Goal: Task Accomplishment & Management: Manage account settings

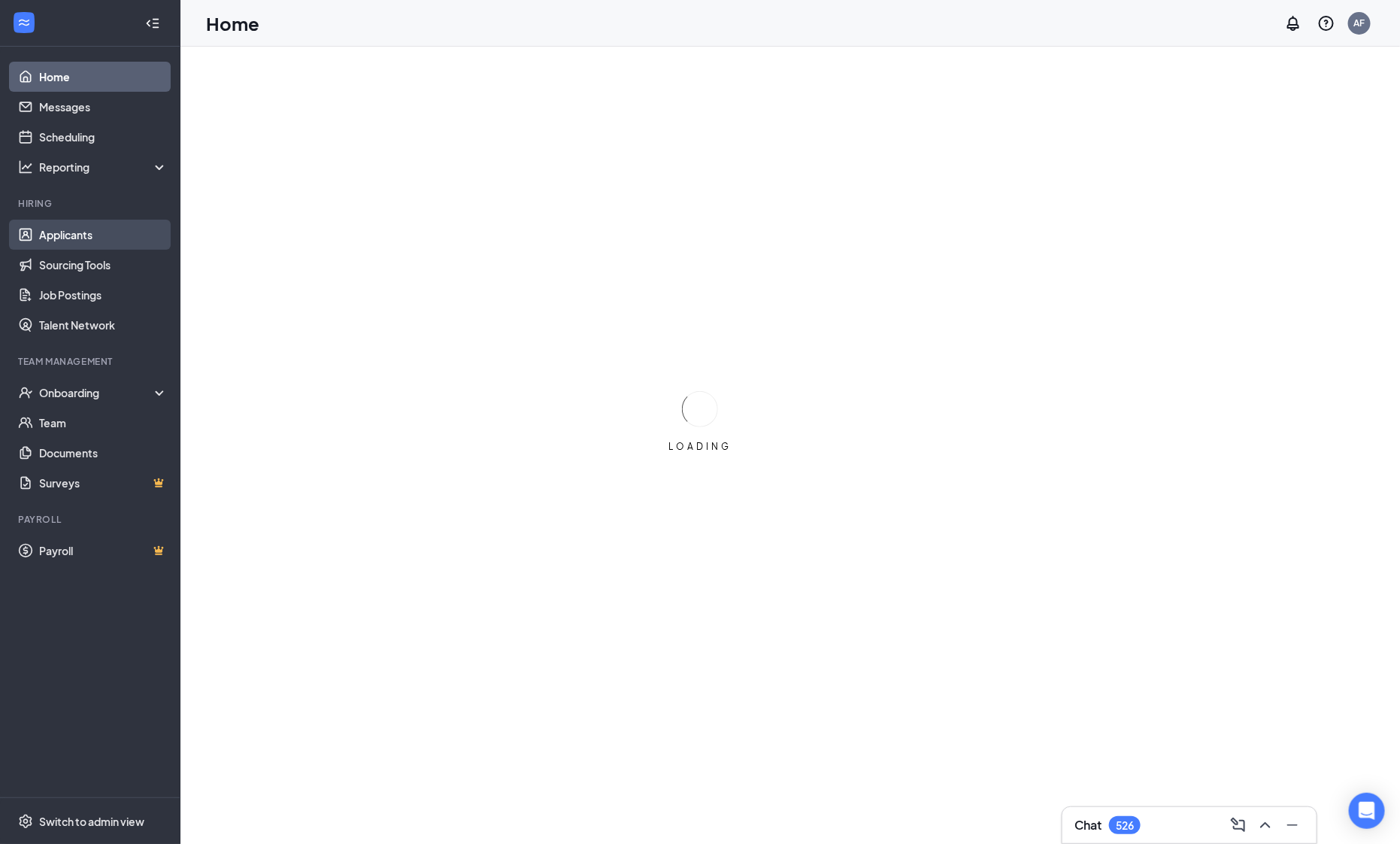
click at [114, 235] on link "Applicants" at bounding box center [103, 235] width 128 height 30
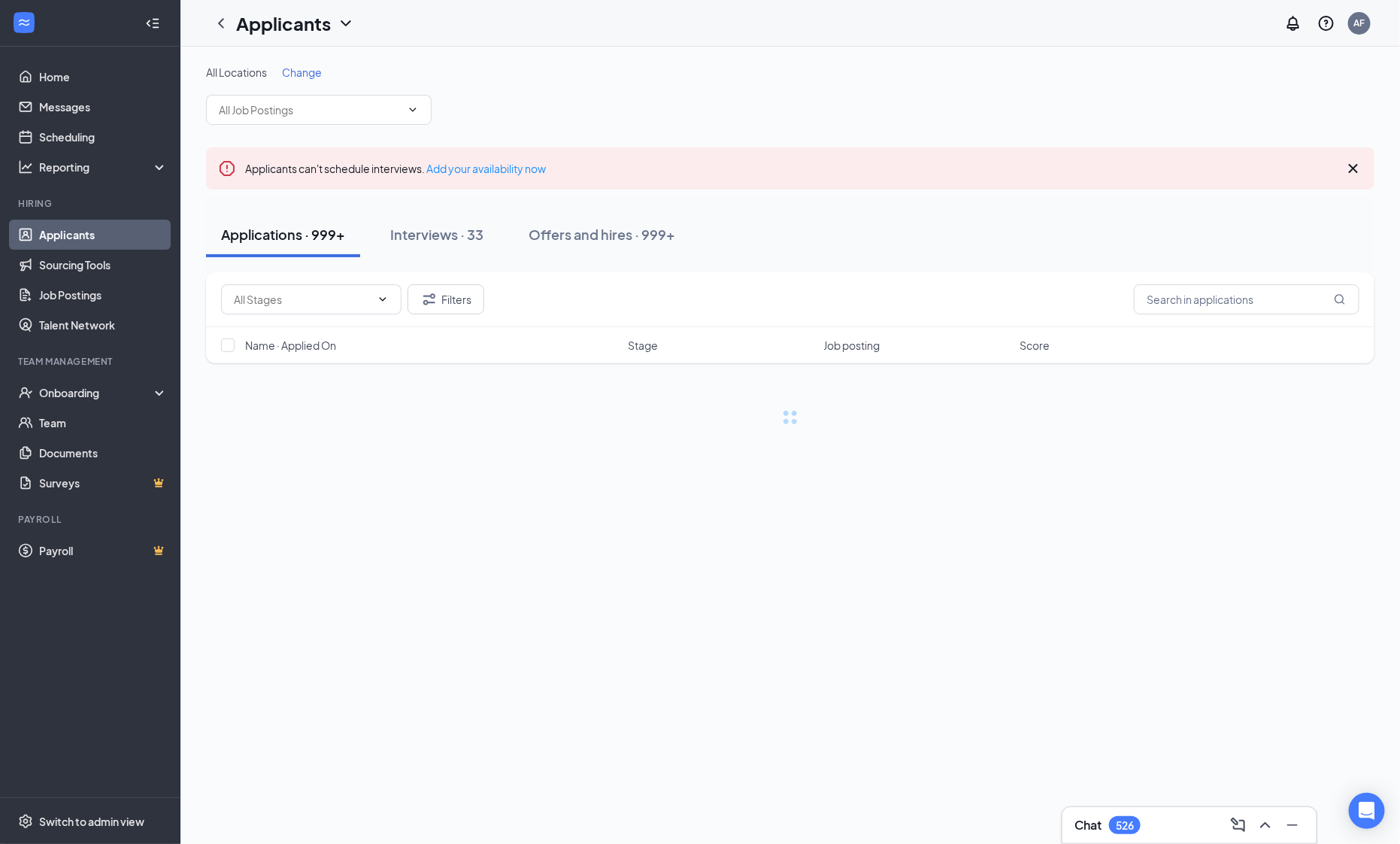
click at [316, 77] on span "Change" at bounding box center [302, 72] width 40 height 13
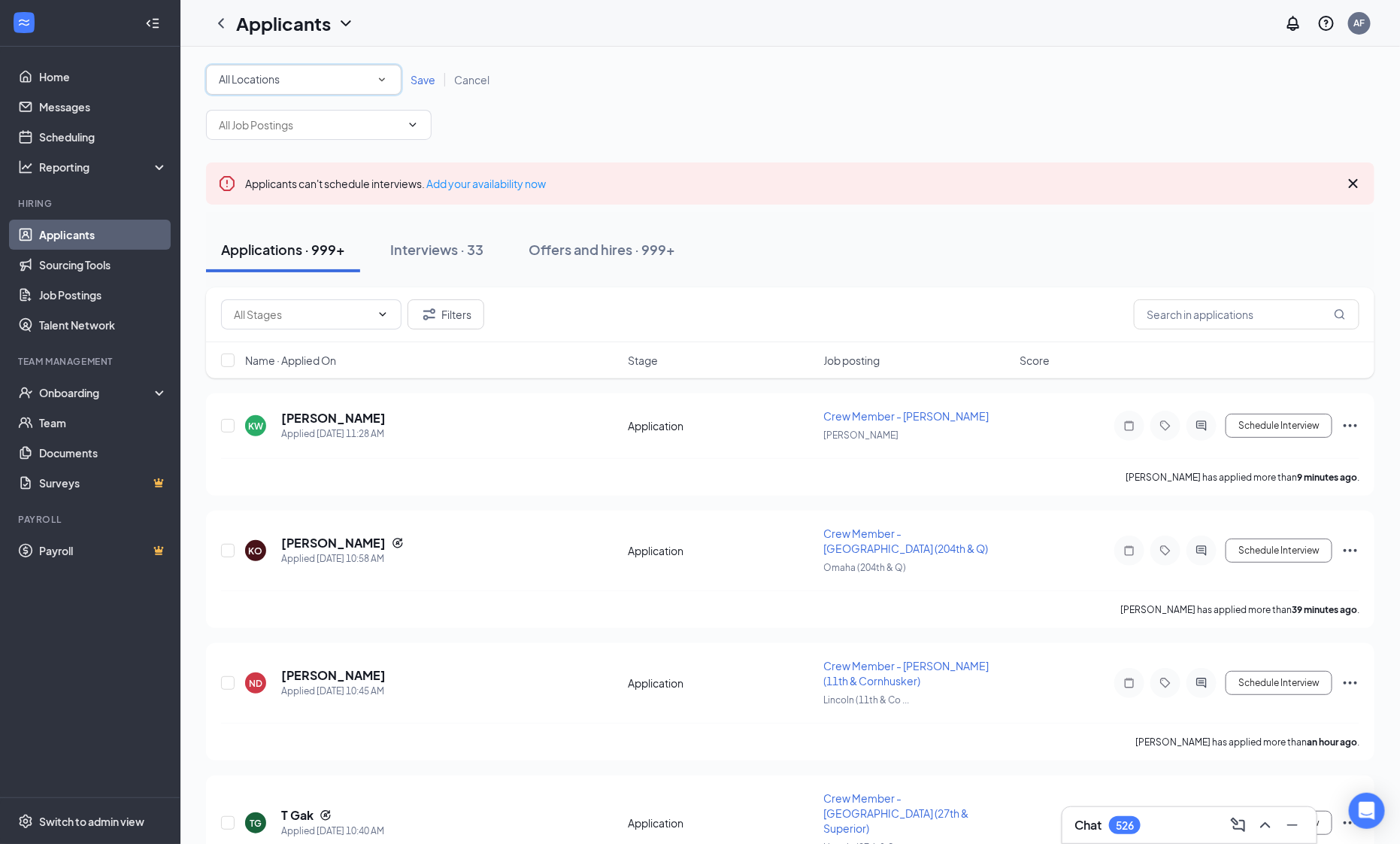
click at [316, 78] on div "All Locations" at bounding box center [304, 80] width 170 height 18
type input "[PERSON_NAME]"
click at [290, 157] on span "[PERSON_NAME] Southeast (Interstate)" at bounding box center [315, 157] width 194 height 13
click at [426, 82] on span "Save" at bounding box center [423, 79] width 25 height 13
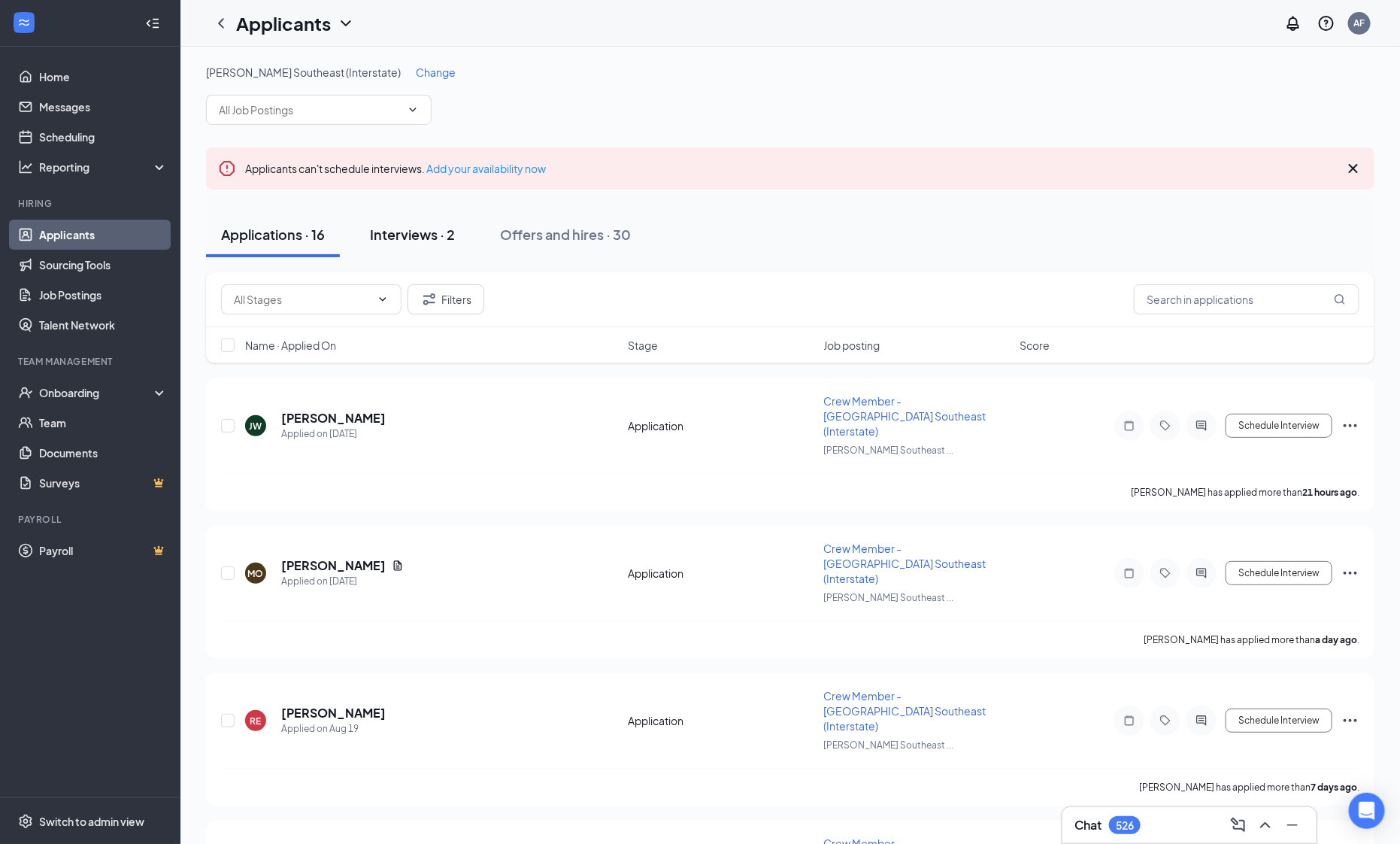
click at [452, 239] on div "Interviews · 2" at bounding box center [412, 235] width 85 height 19
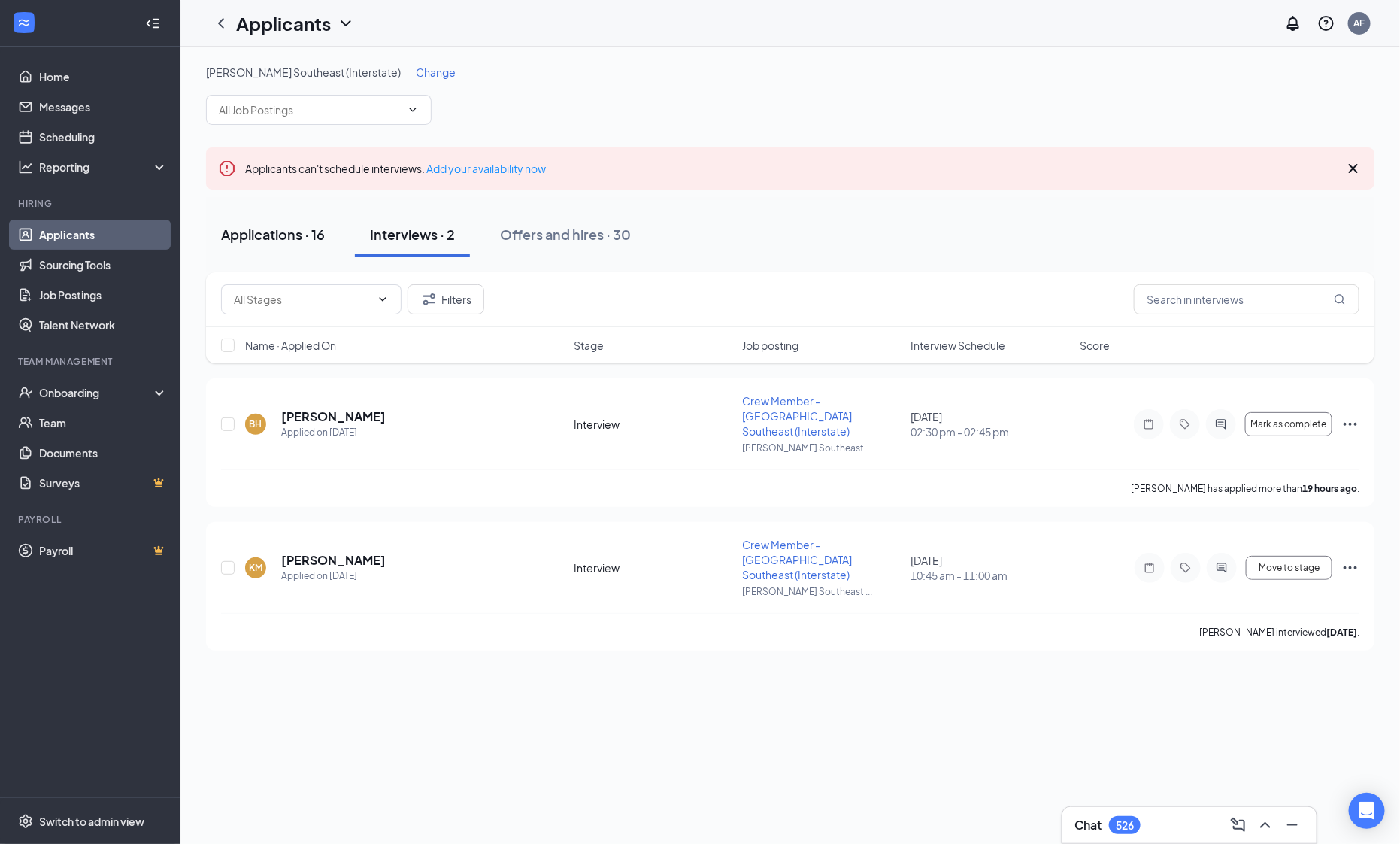
click at [291, 245] on button "Applications · 16" at bounding box center [273, 235] width 133 height 45
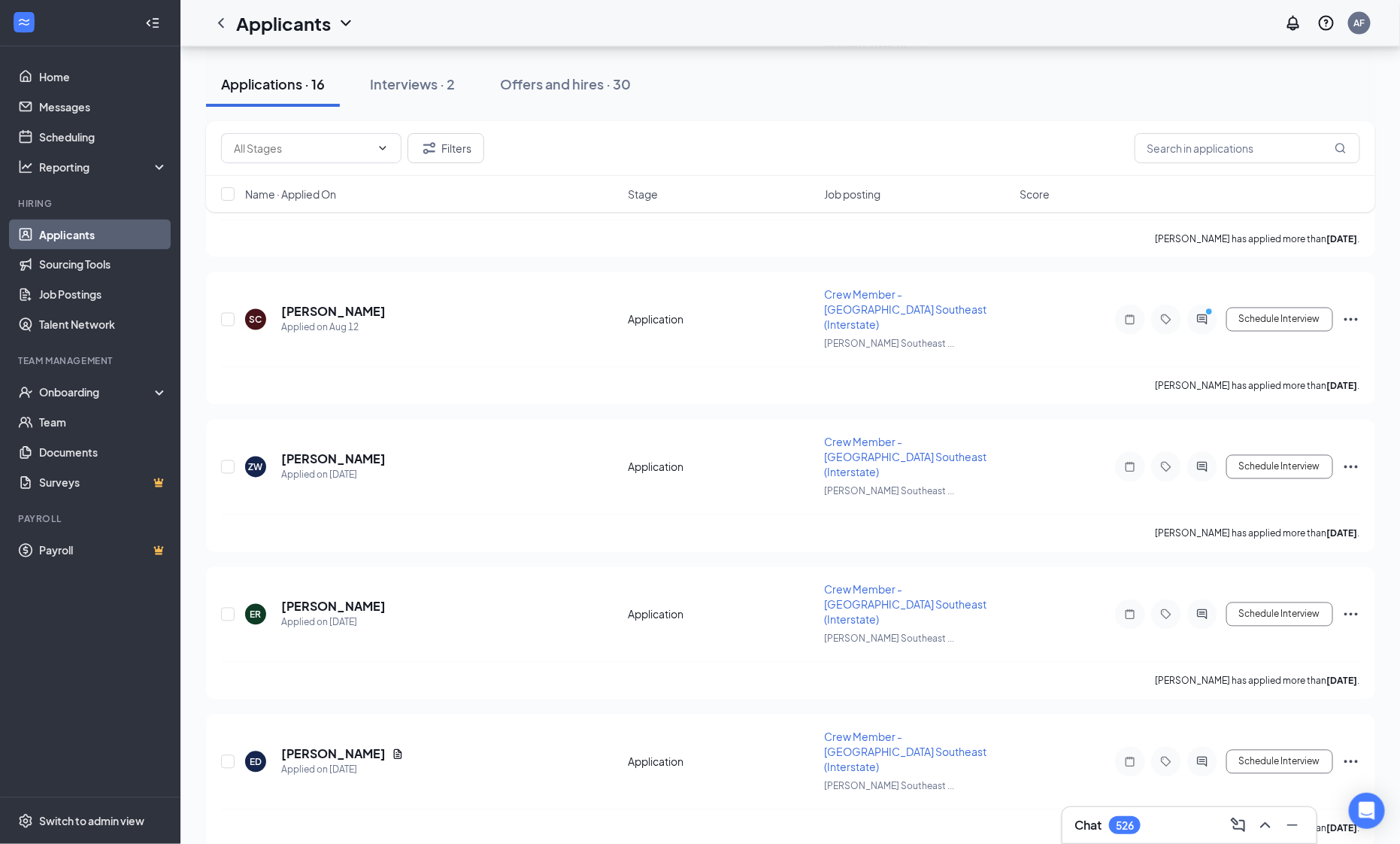
scroll to position [1141, 0]
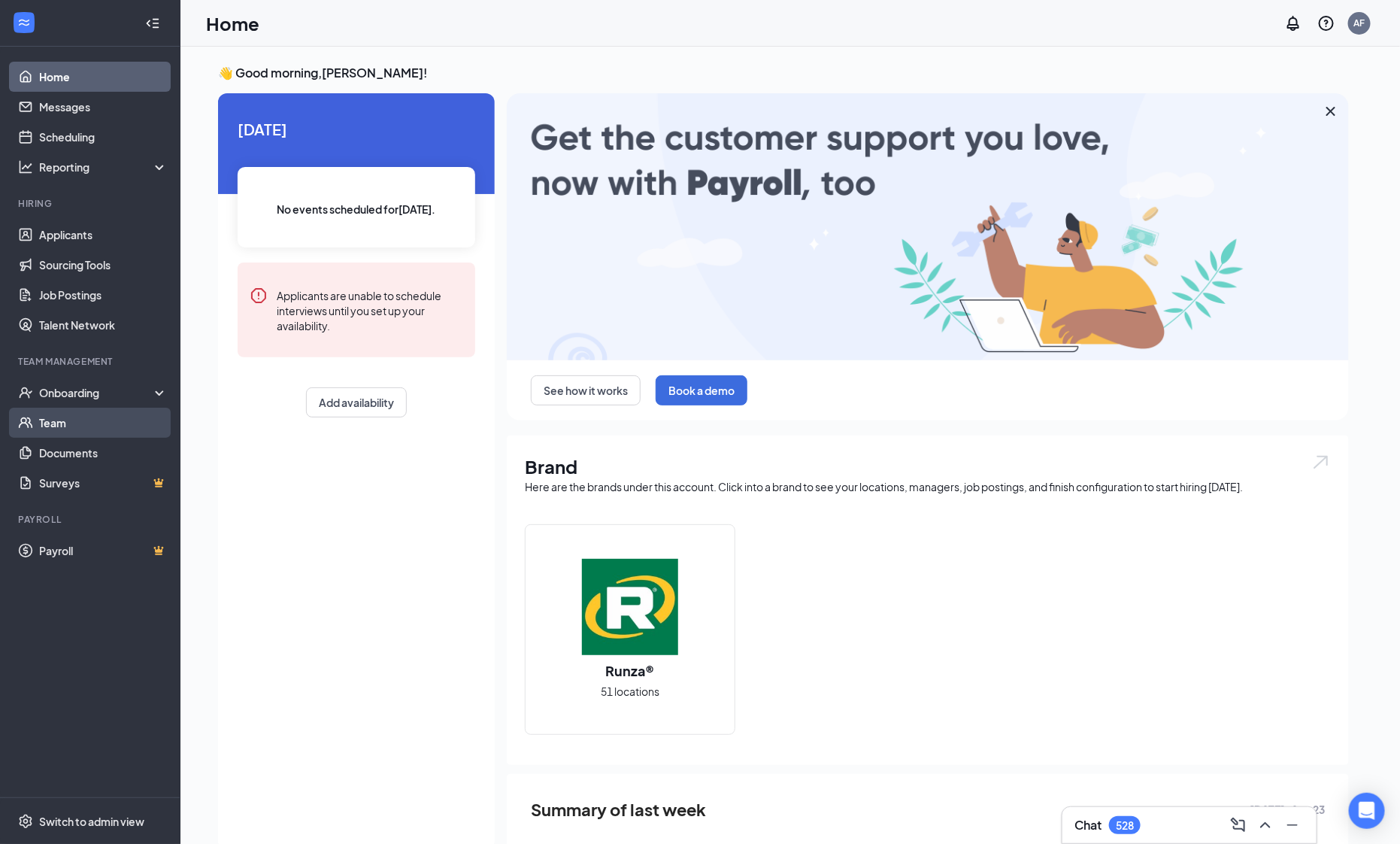
click at [104, 432] on link "Team" at bounding box center [103, 423] width 128 height 30
